Goal: Task Accomplishment & Management: Manage account settings

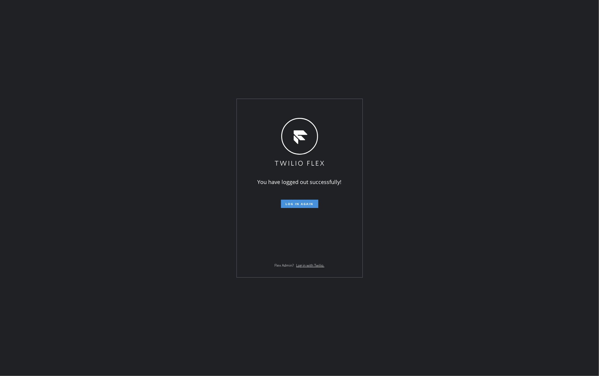
click at [294, 201] on button "Log in again" at bounding box center [299, 204] width 37 height 8
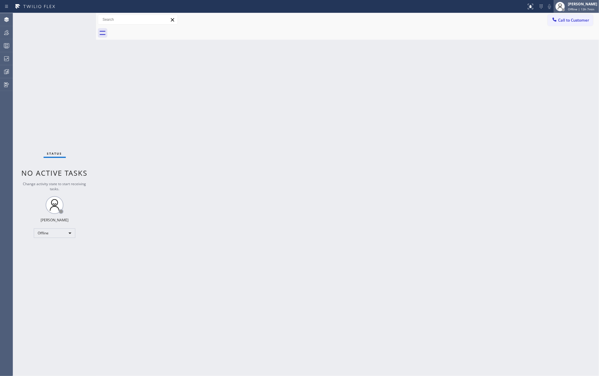
click at [565, 9] on div at bounding box center [563, 9] width 3 height 3
click at [559, 39] on button "Unavailable" at bounding box center [568, 39] width 59 height 8
click at [10, 34] on div at bounding box center [6, 32] width 13 height 7
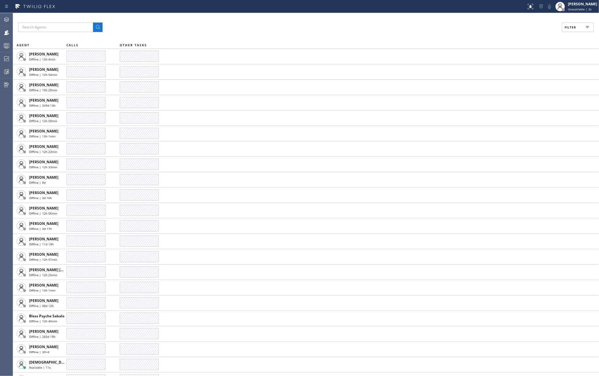
click at [573, 28] on span "Filter" at bounding box center [570, 27] width 12 height 4
click at [515, 68] on input "Available" at bounding box center [512, 69] width 7 height 7
checkbox input "true"
click at [511, 89] on input "Break" at bounding box center [512, 88] width 7 height 7
checkbox input "true"
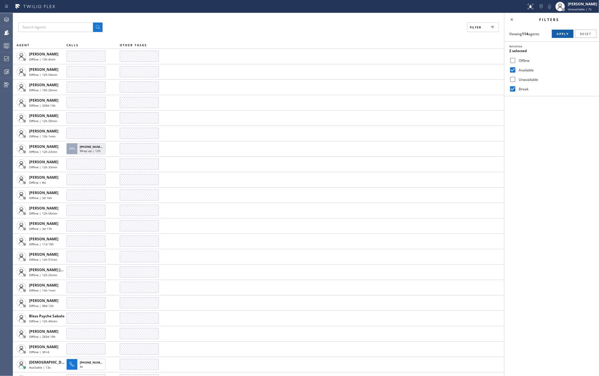
click at [561, 36] on span "Apply" at bounding box center [562, 34] width 12 height 4
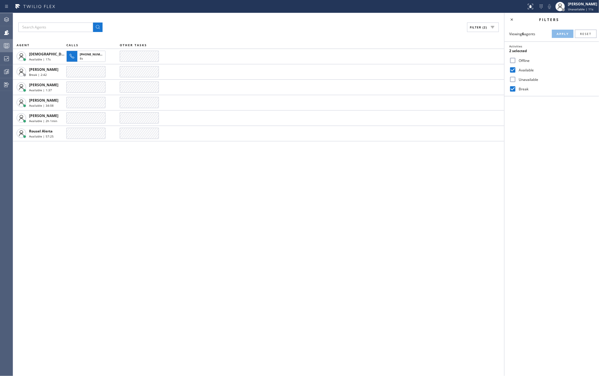
click at [7, 47] on icon at bounding box center [6, 45] width 7 height 7
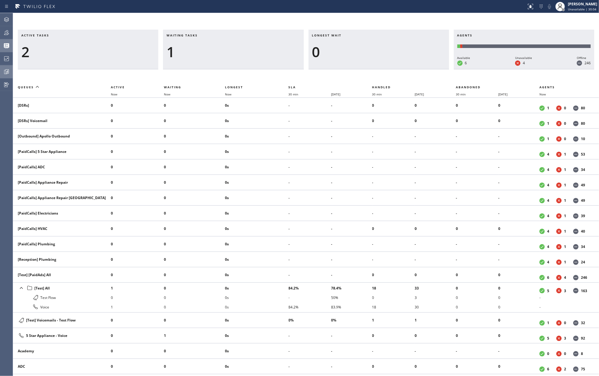
click at [12, 71] on div at bounding box center [6, 71] width 13 height 7
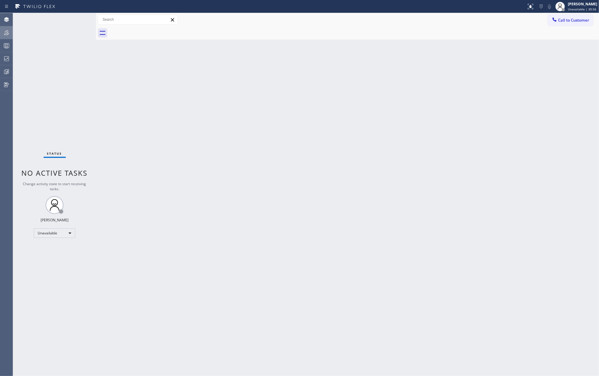
click at [10, 34] on div at bounding box center [6, 32] width 13 height 7
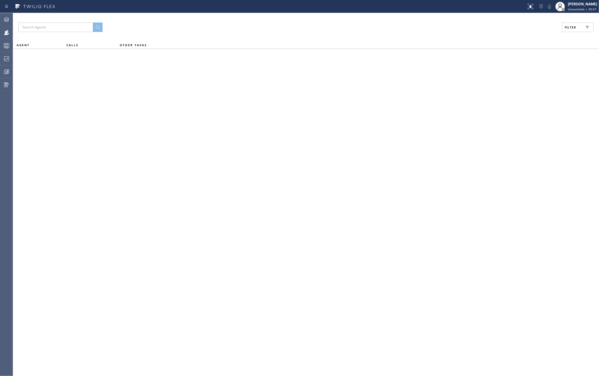
click at [578, 26] on button "Filter" at bounding box center [578, 27] width 32 height 9
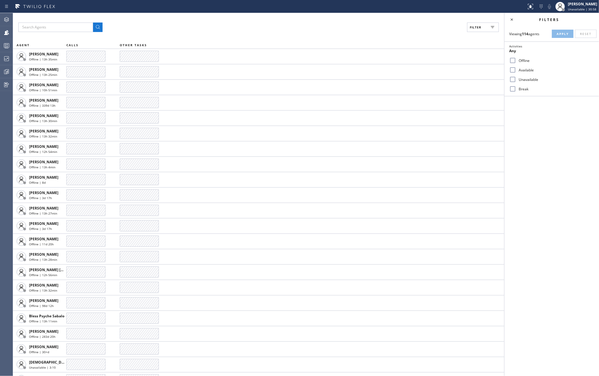
click at [516, 71] on input "Available" at bounding box center [512, 69] width 7 height 7
checkbox input "true"
click at [518, 88] on label "Break" at bounding box center [555, 89] width 78 height 5
click at [516, 88] on input "Break" at bounding box center [512, 88] width 7 height 7
checkbox input "true"
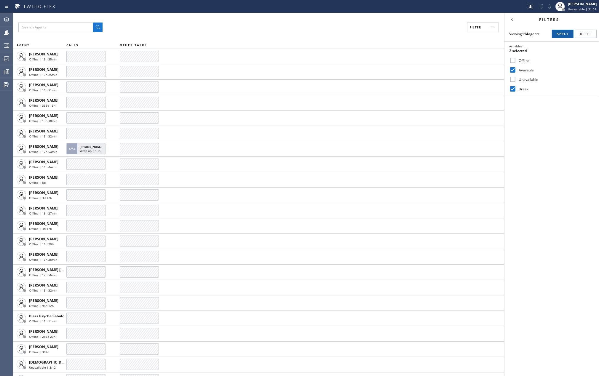
click at [557, 33] on span "Apply" at bounding box center [562, 34] width 12 height 4
